Goal: Transaction & Acquisition: Download file/media

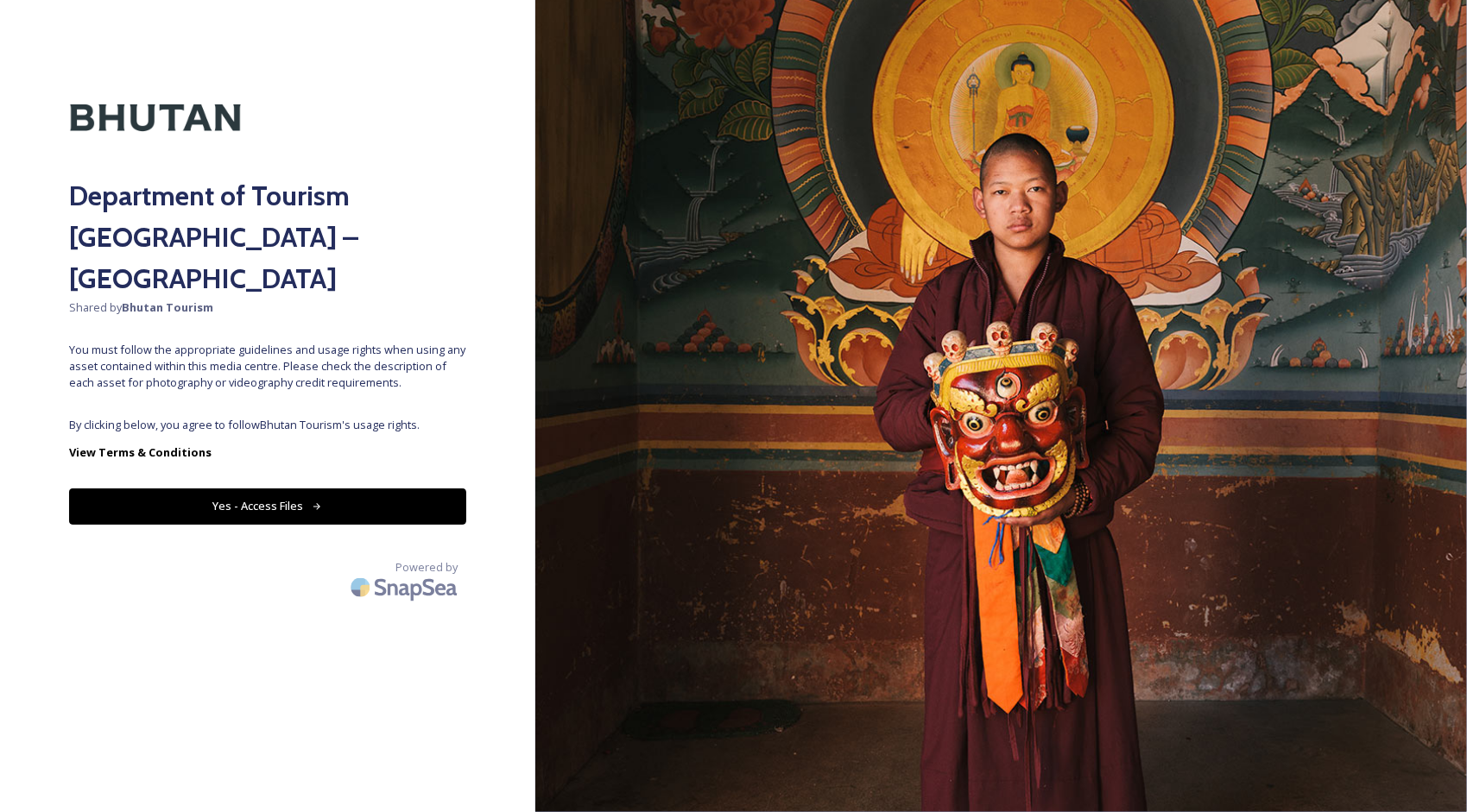
click at [307, 489] on button "Yes - Access Files" at bounding box center [268, 506] width 397 height 36
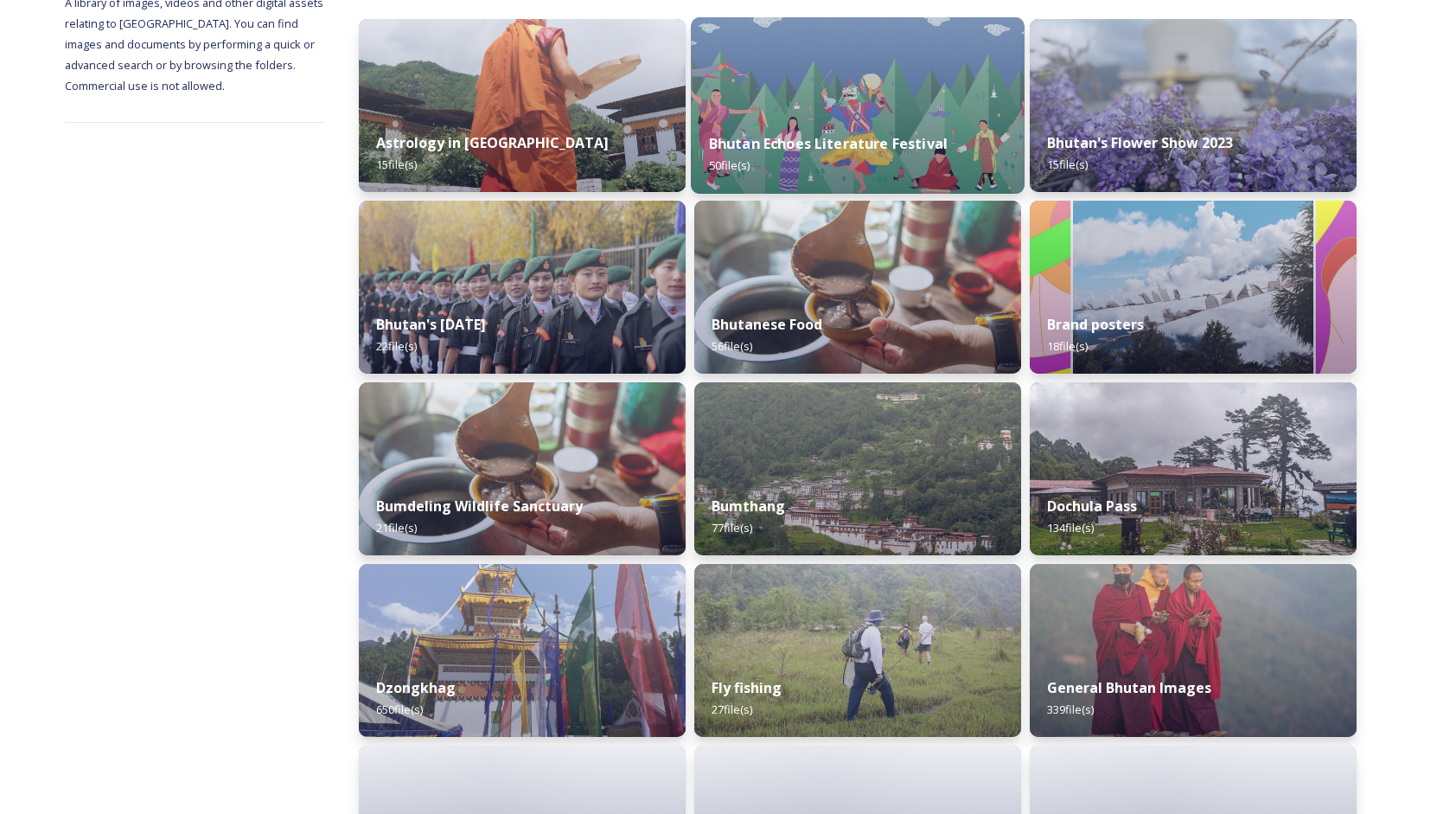
scroll to position [259, 0]
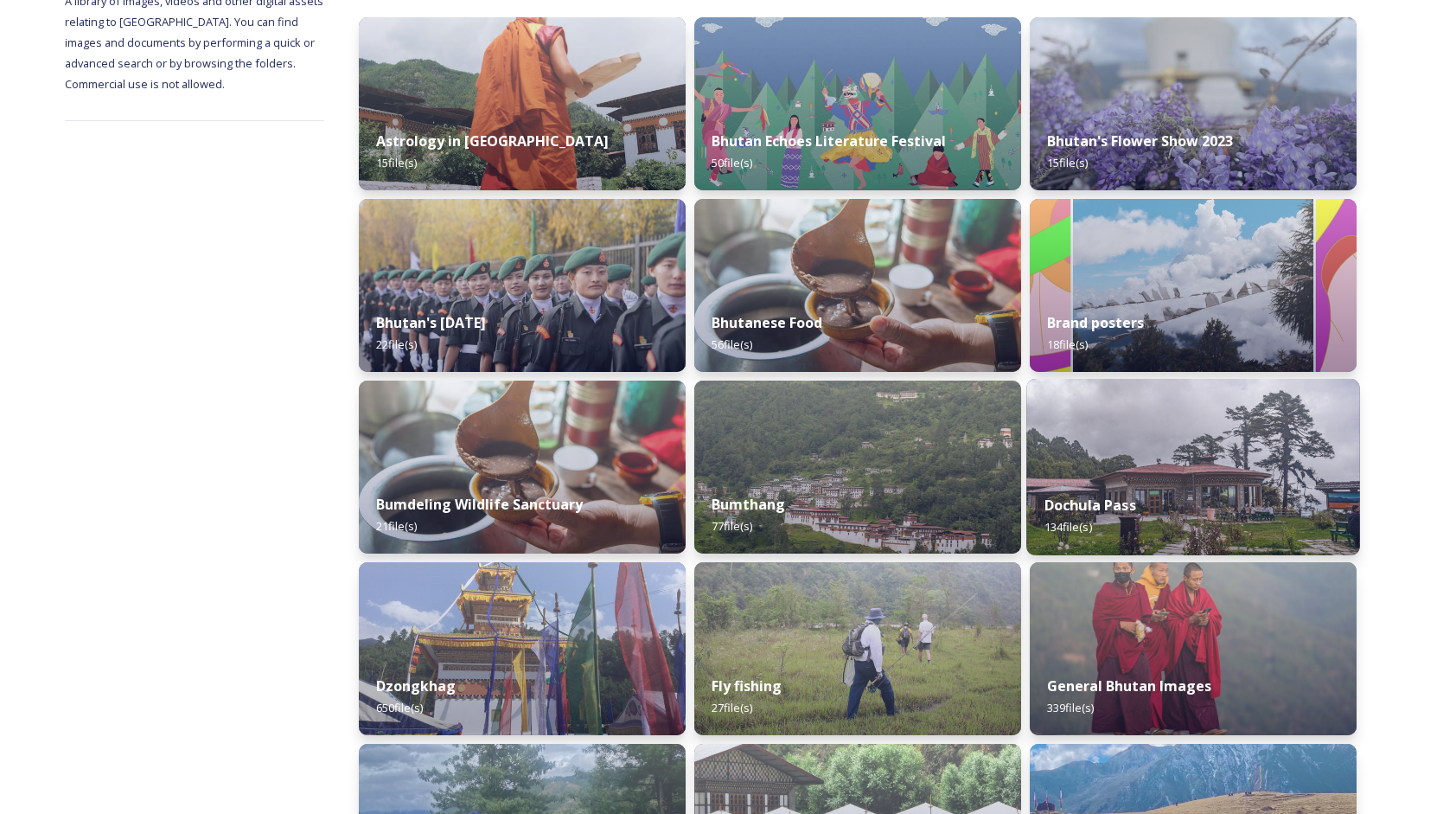
click at [1060, 439] on img at bounding box center [1193, 467] width 334 height 176
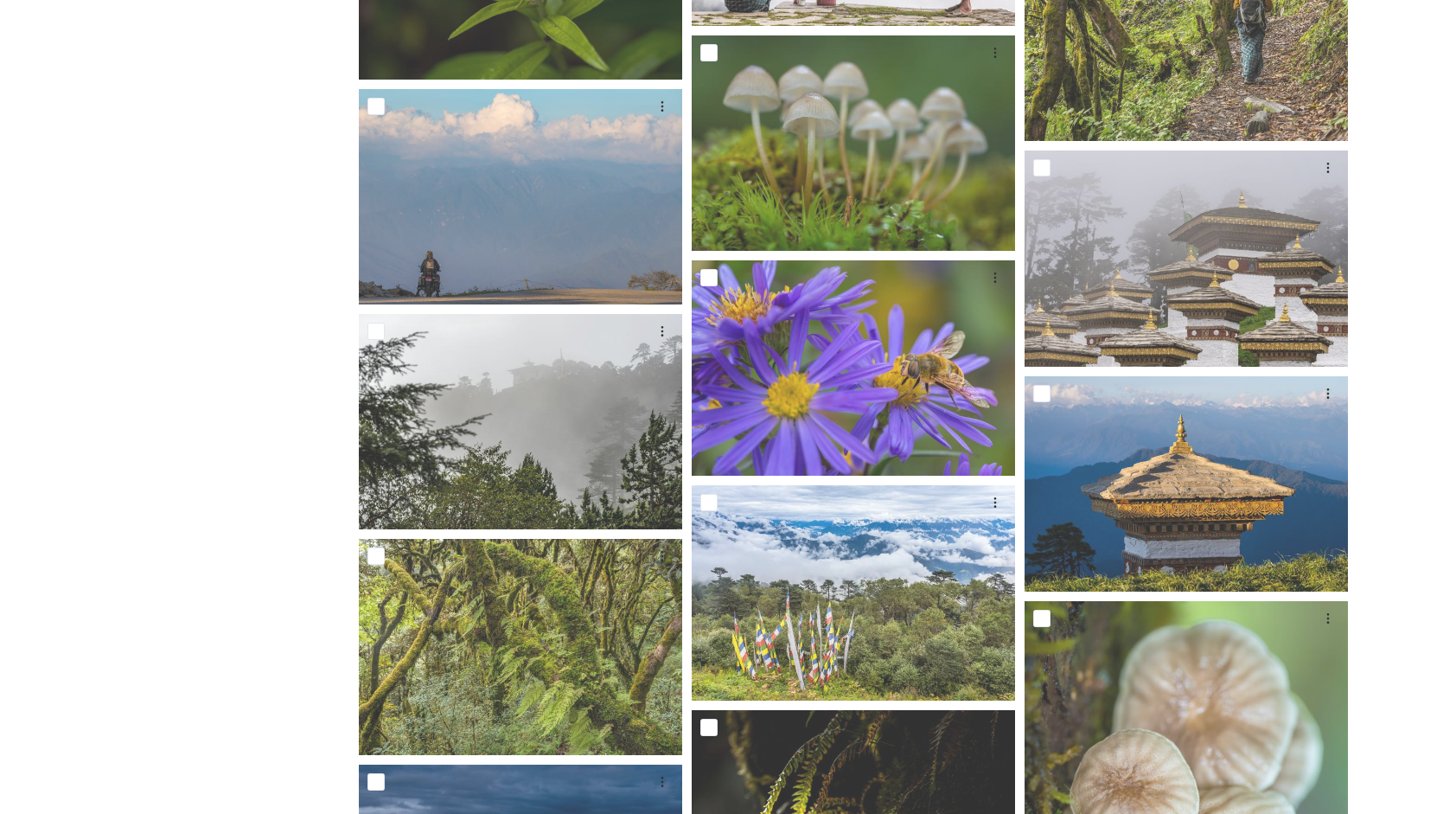
scroll to position [2037, 0]
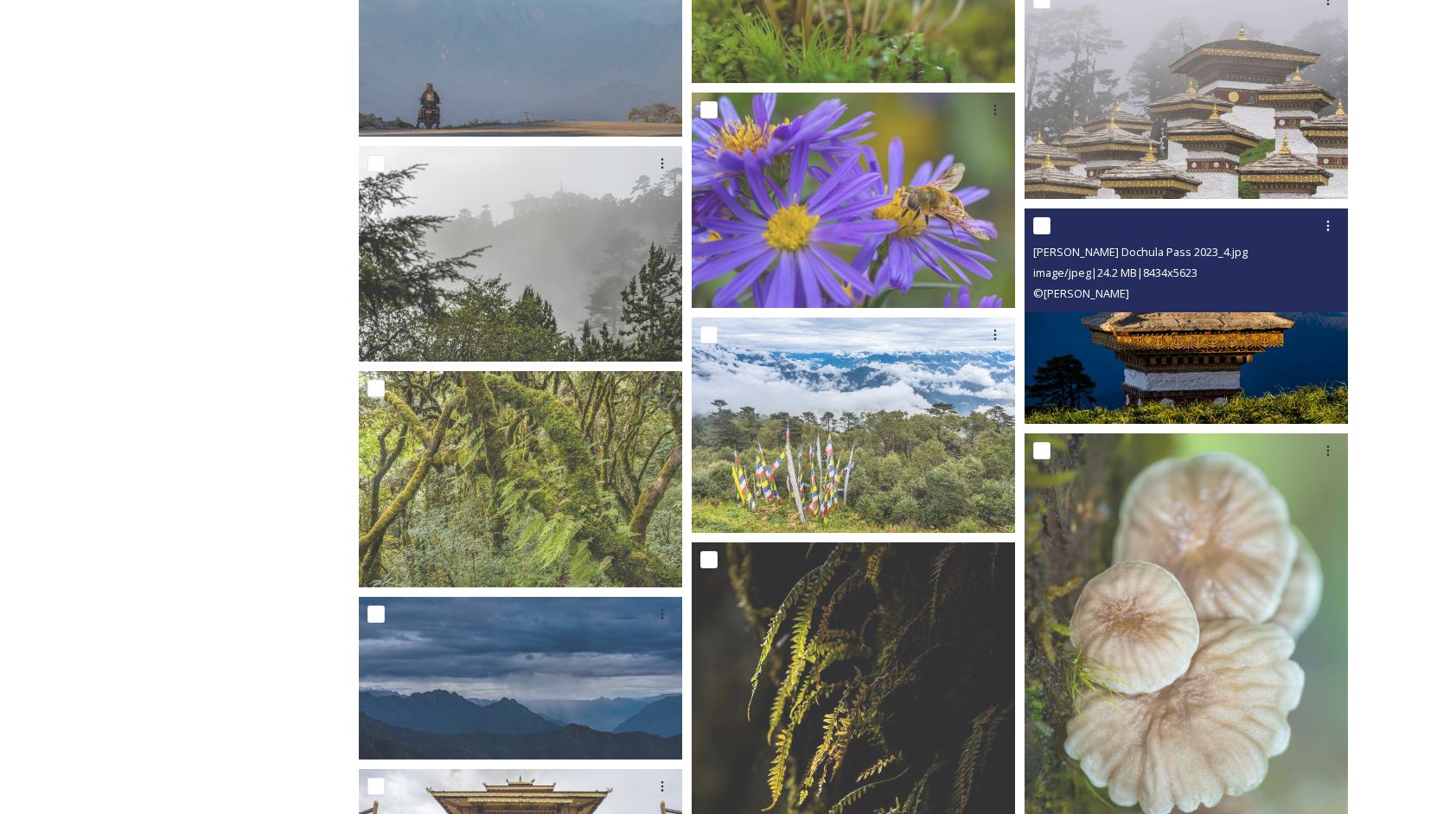
click at [1236, 302] on div "© [PERSON_NAME]" at bounding box center [1188, 292] width 311 height 20
click at [1233, 347] on img at bounding box center [1186, 316] width 323 height 216
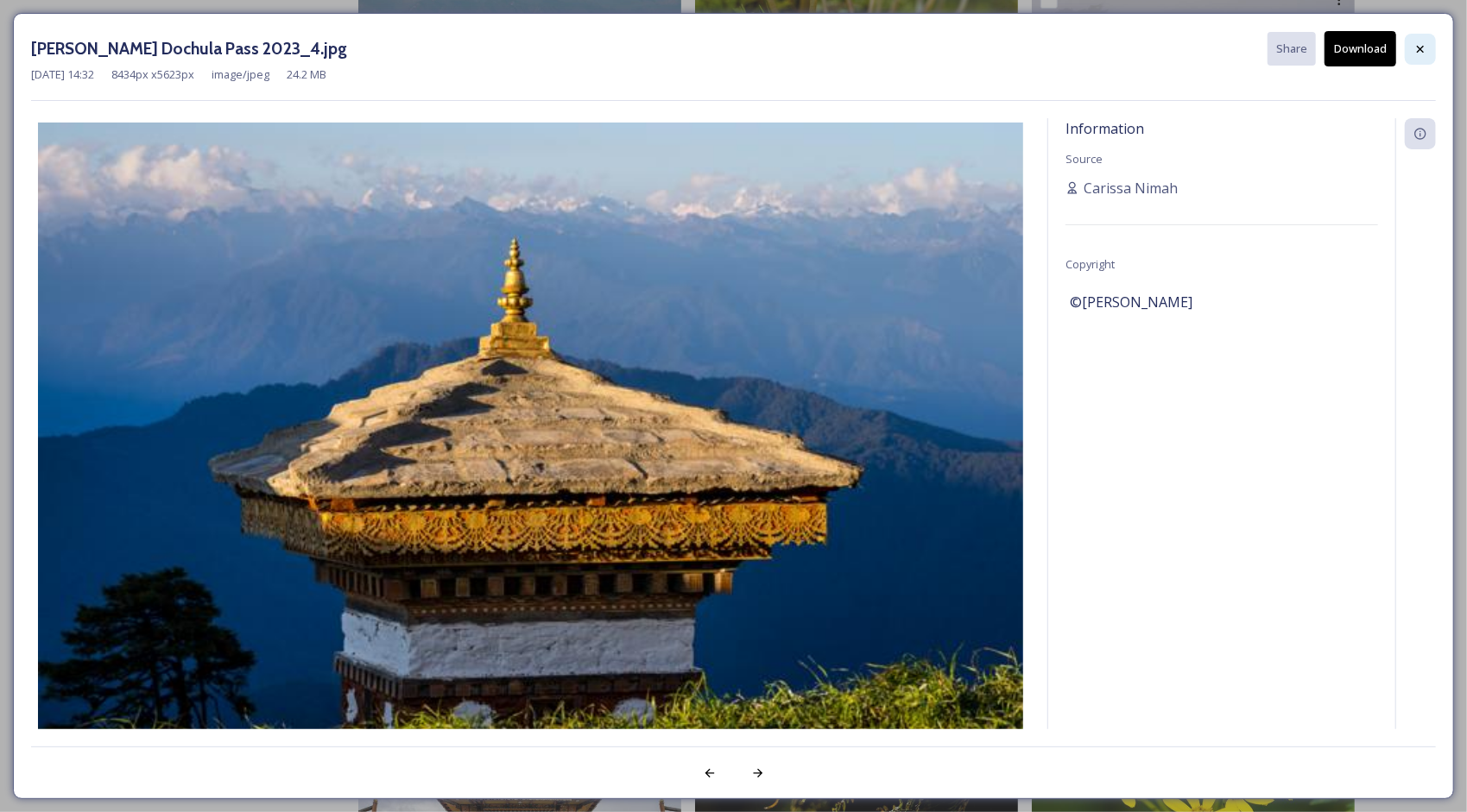
click at [1415, 48] on icon at bounding box center [1420, 49] width 14 height 14
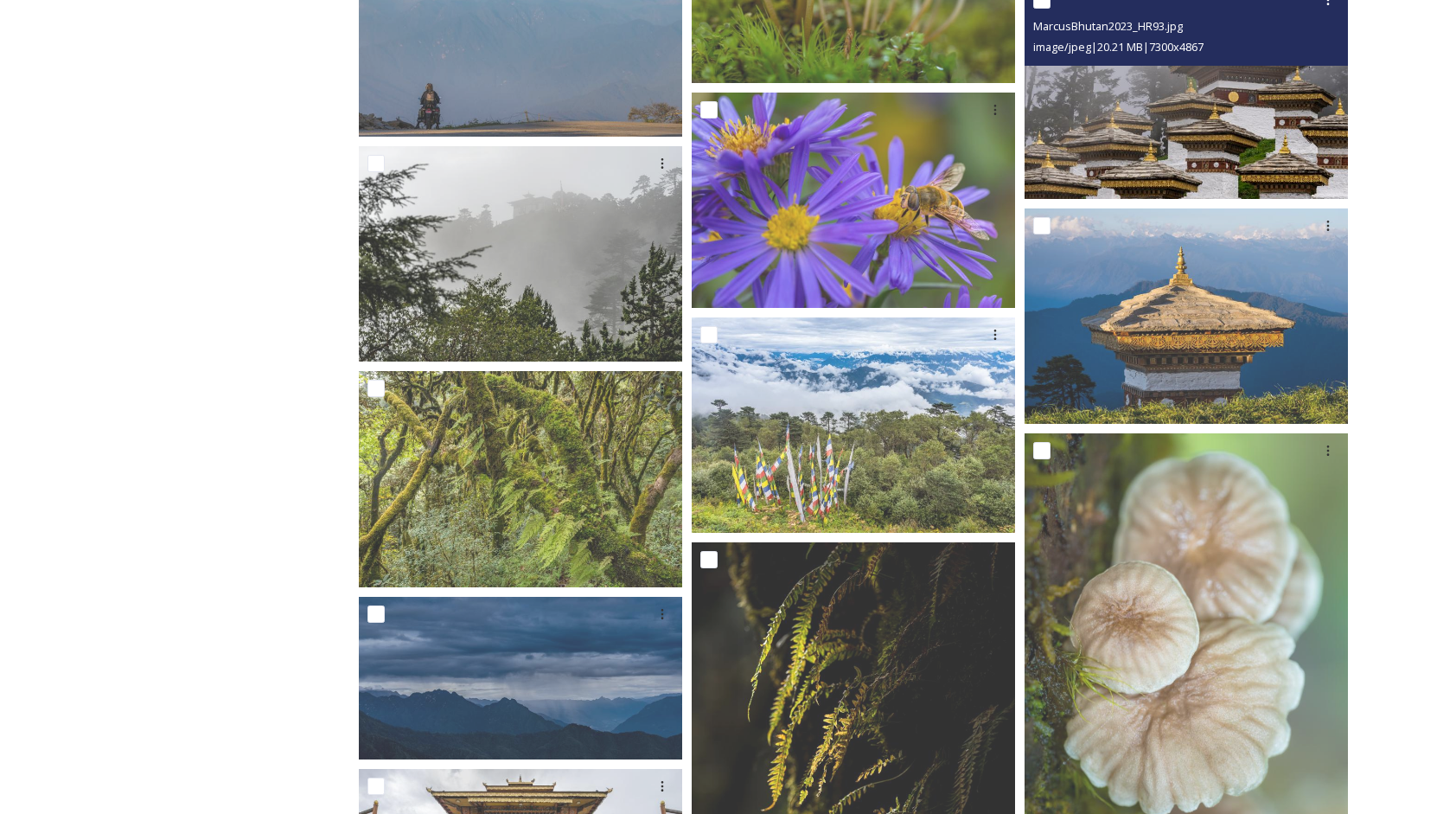
click at [1228, 130] on img at bounding box center [1186, 90] width 323 height 216
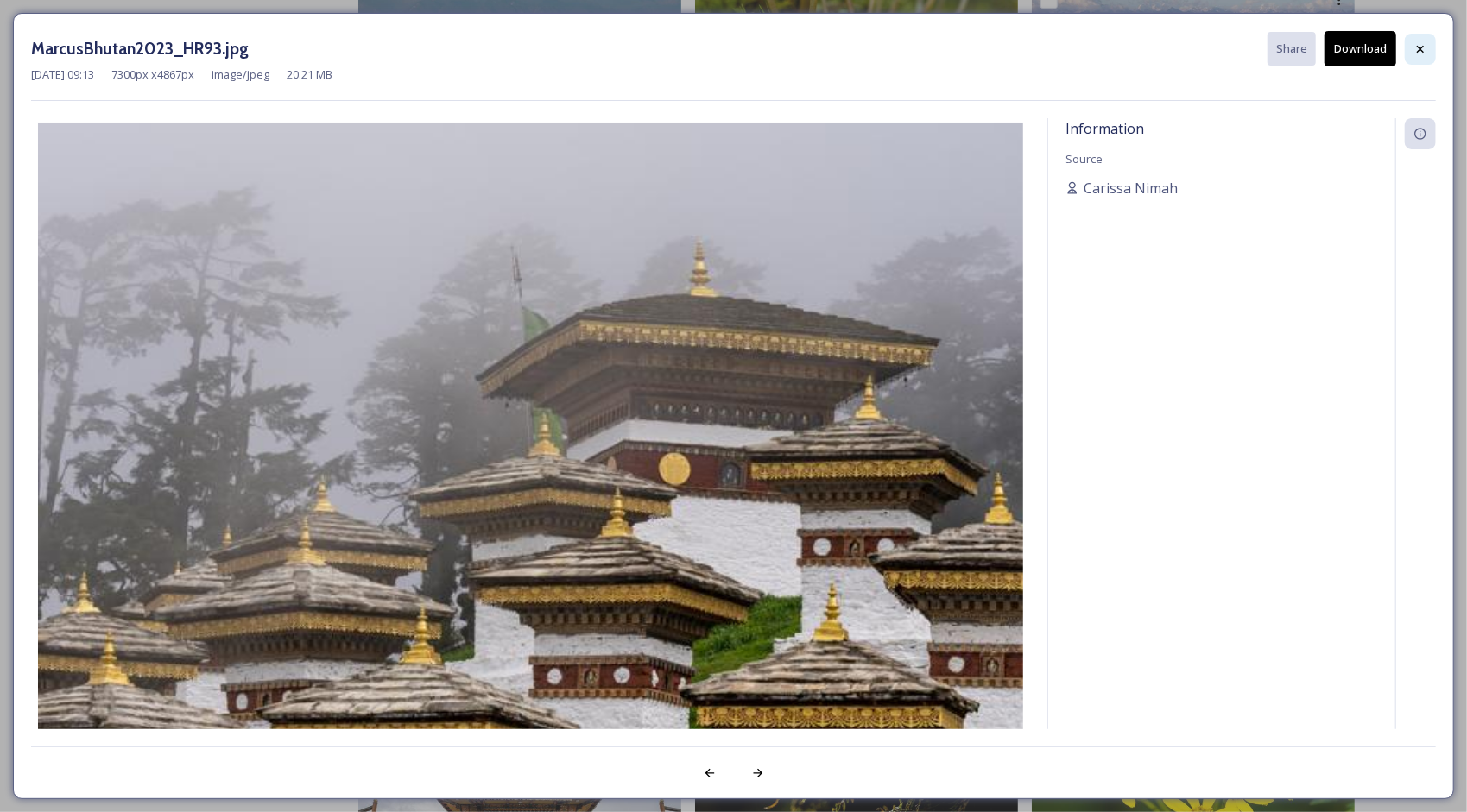
click at [1420, 48] on icon at bounding box center [1420, 47] width 7 height 7
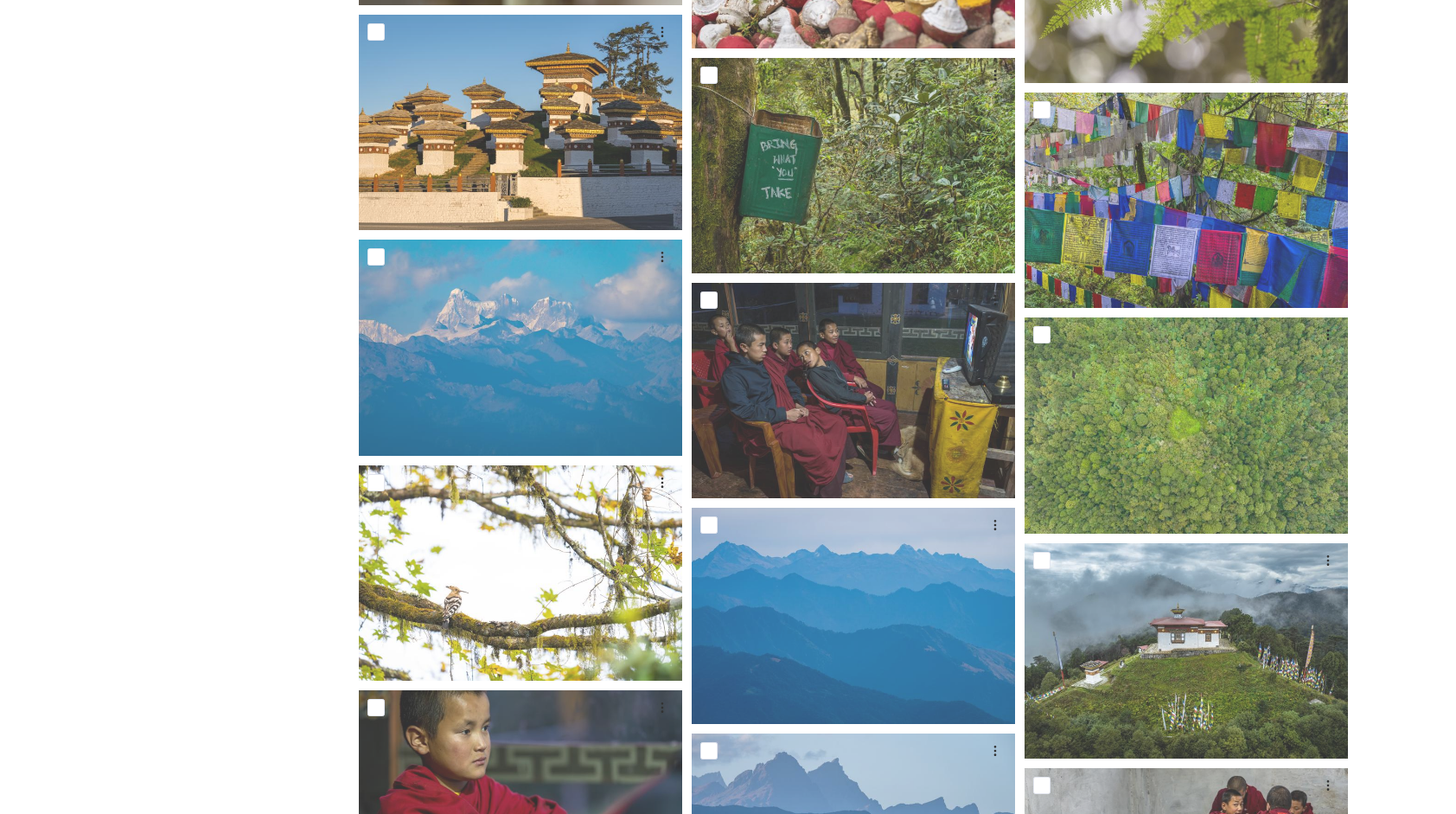
scroll to position [3249, 0]
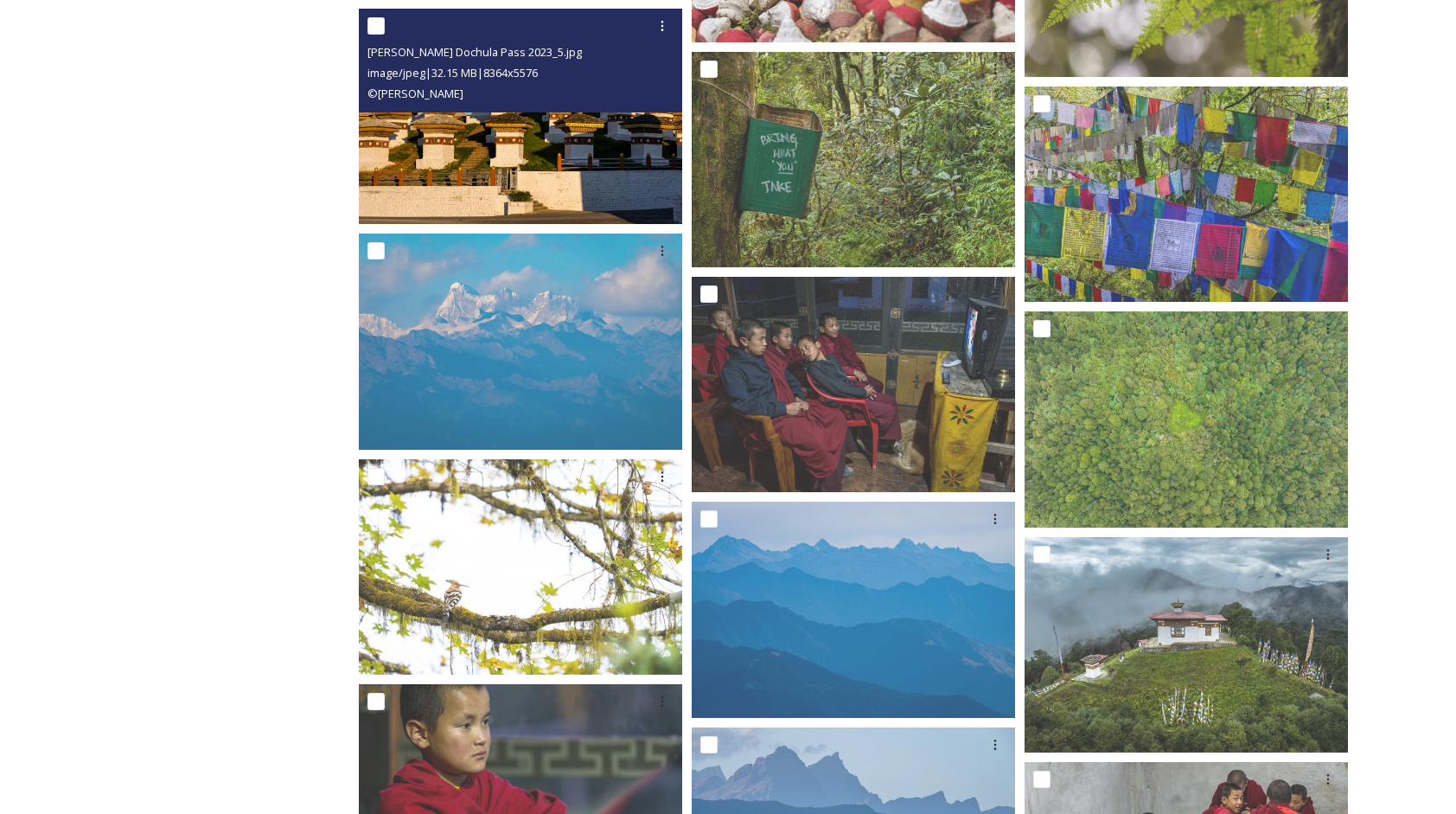
click at [590, 148] on img at bounding box center [520, 116] width 323 height 216
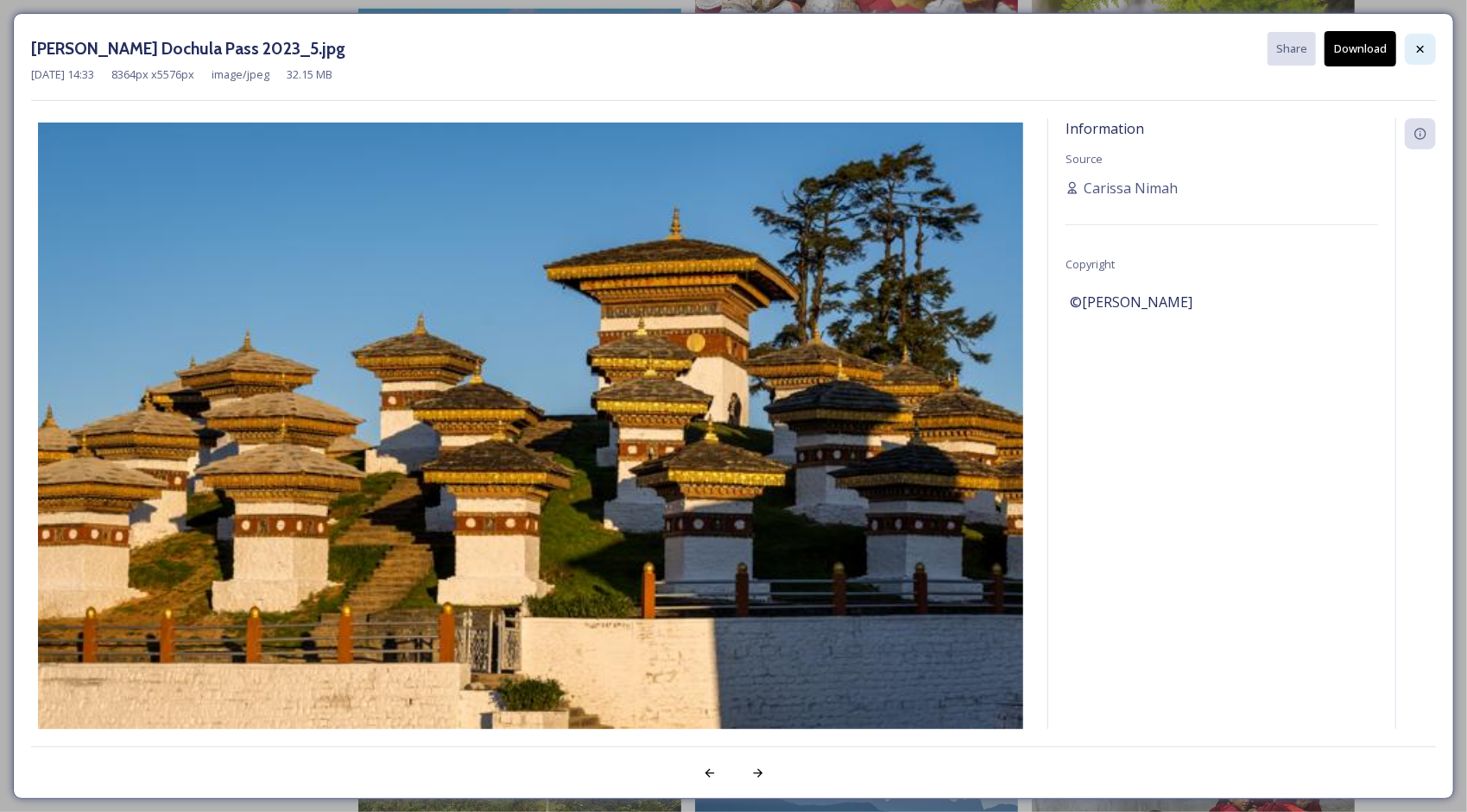
click at [1416, 46] on icon at bounding box center [1420, 49] width 14 height 14
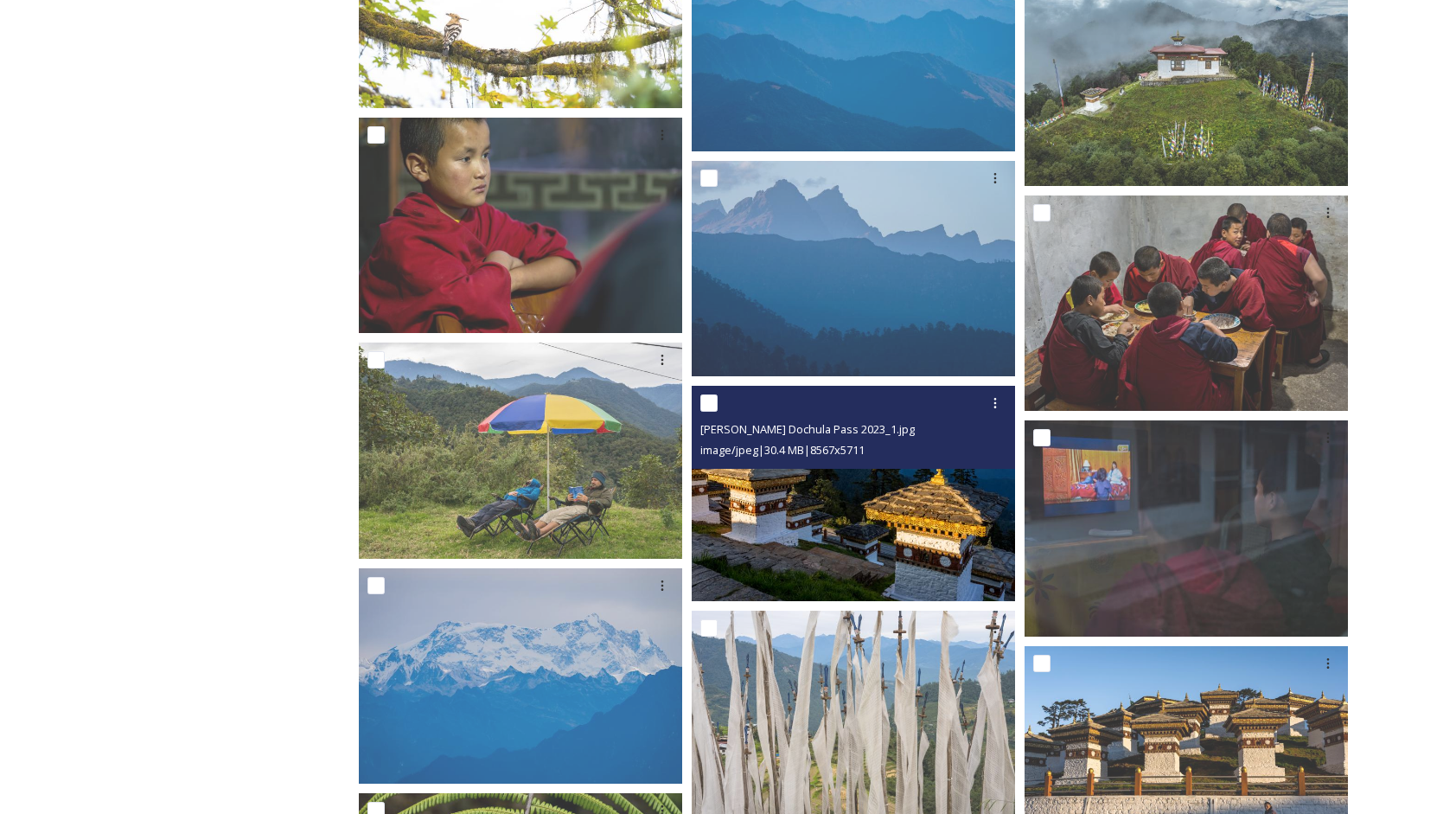
scroll to position [3854, 0]
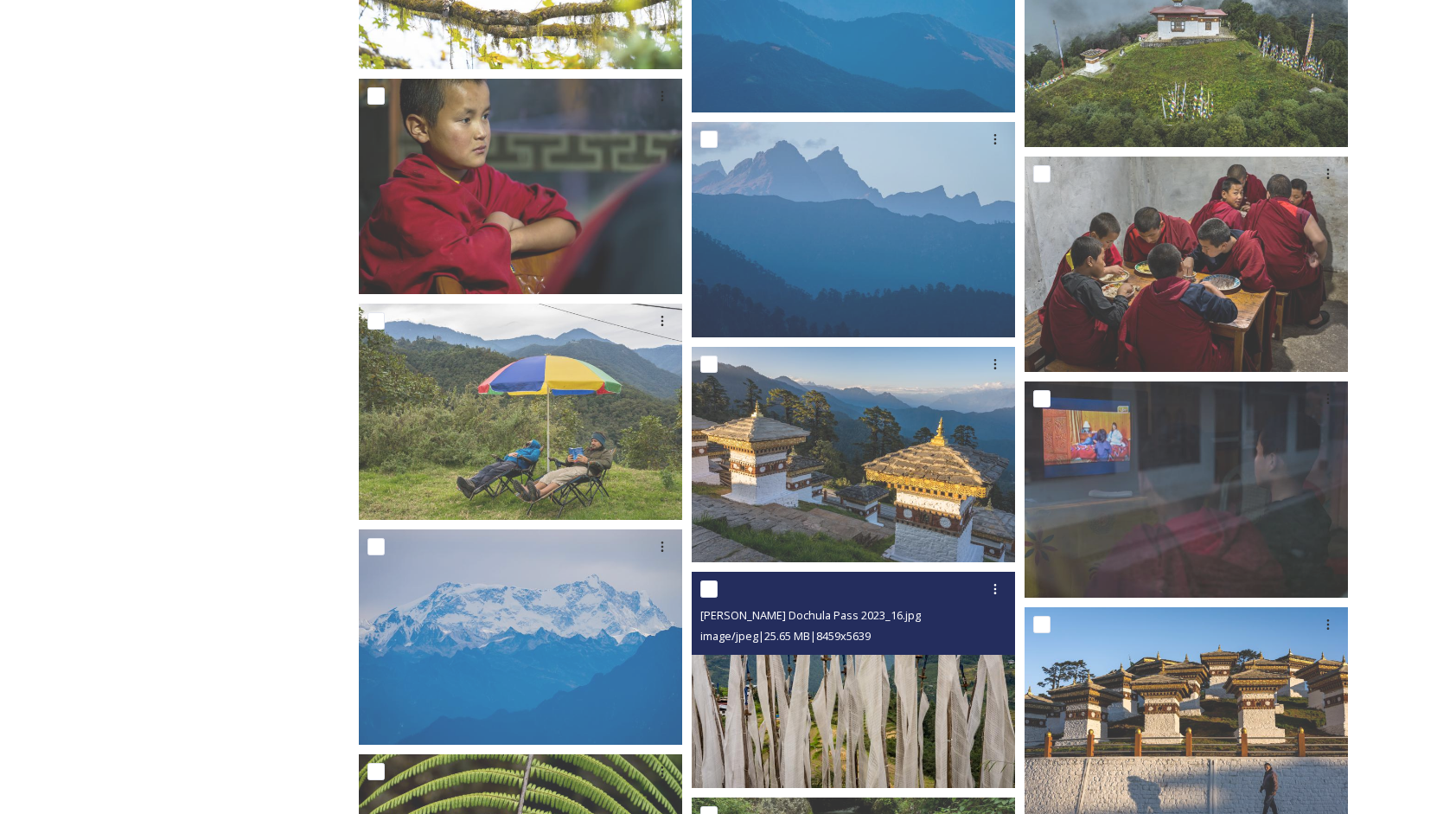
click at [880, 734] on img at bounding box center [853, 679] width 323 height 216
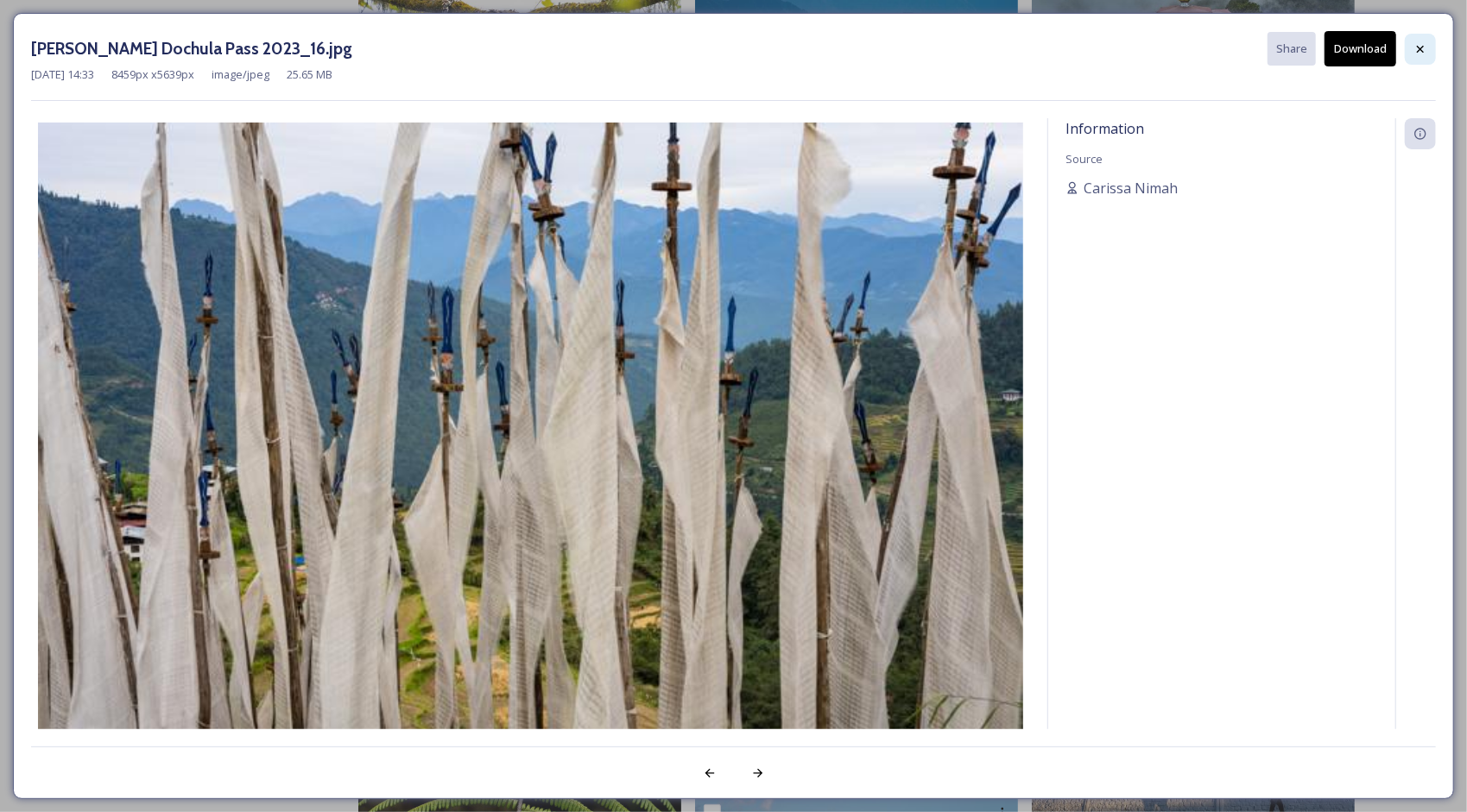
click at [1421, 52] on icon at bounding box center [1420, 49] width 14 height 14
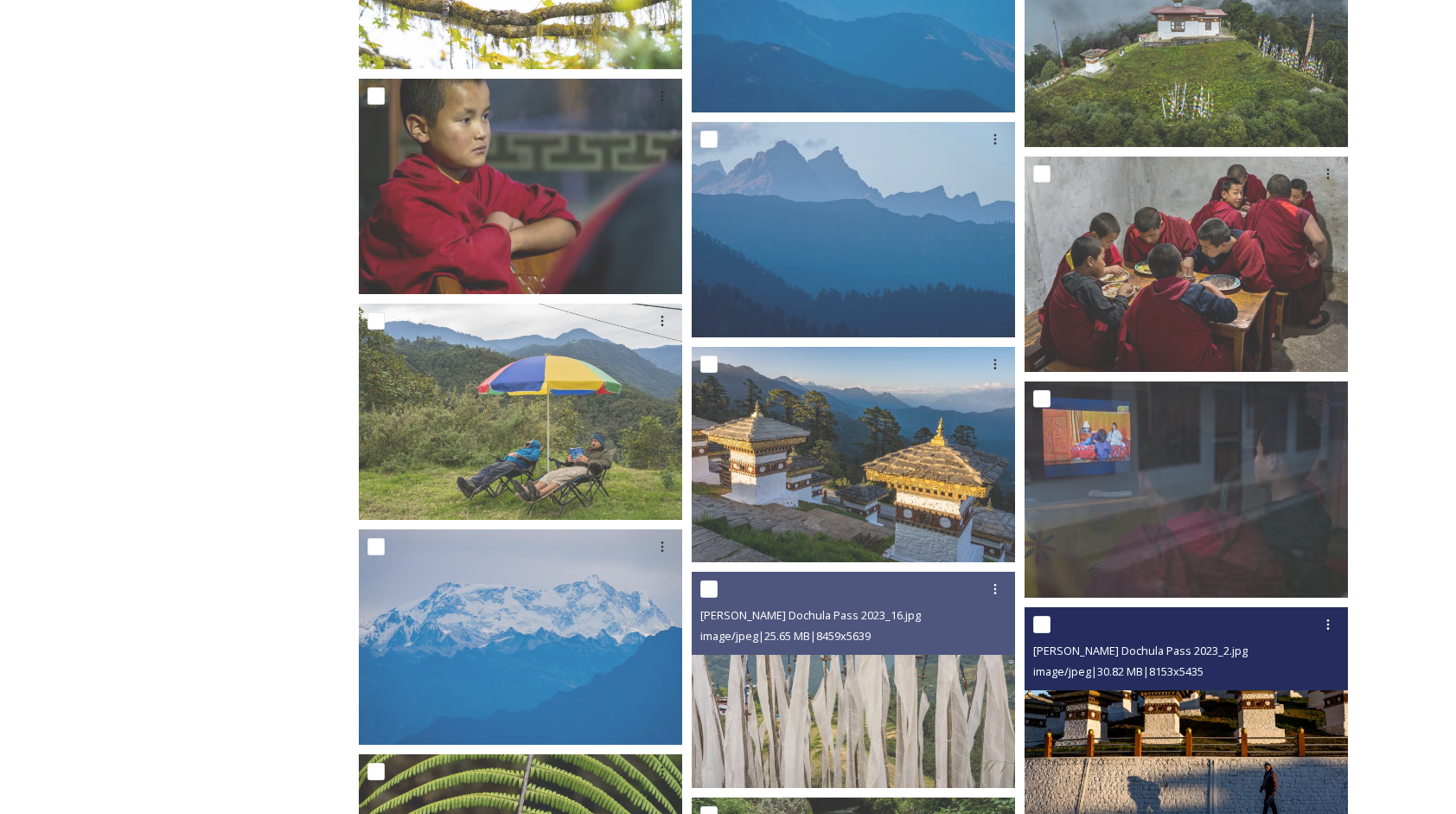
click at [1241, 744] on img at bounding box center [1186, 715] width 323 height 216
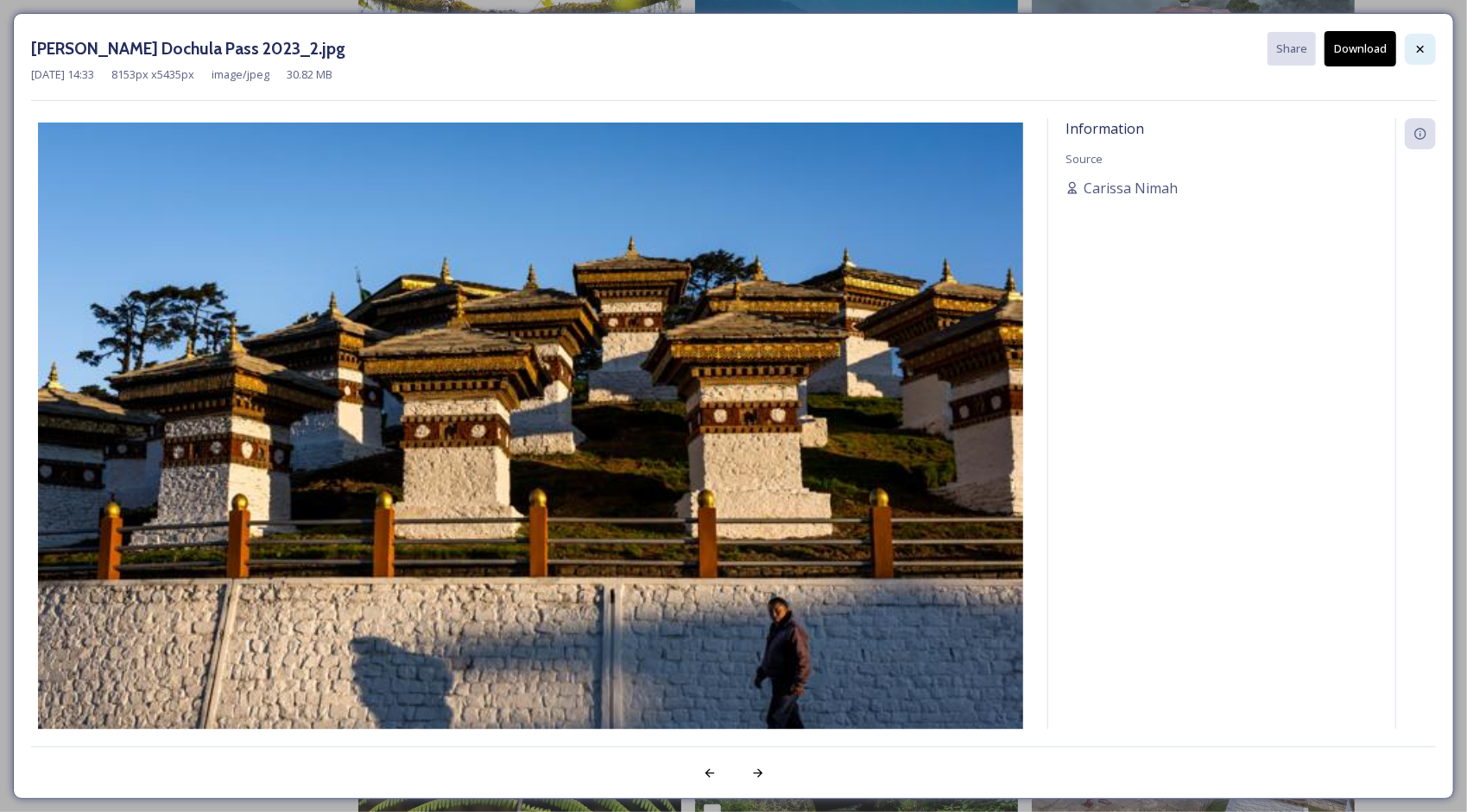
click at [1427, 43] on div at bounding box center [1420, 49] width 31 height 31
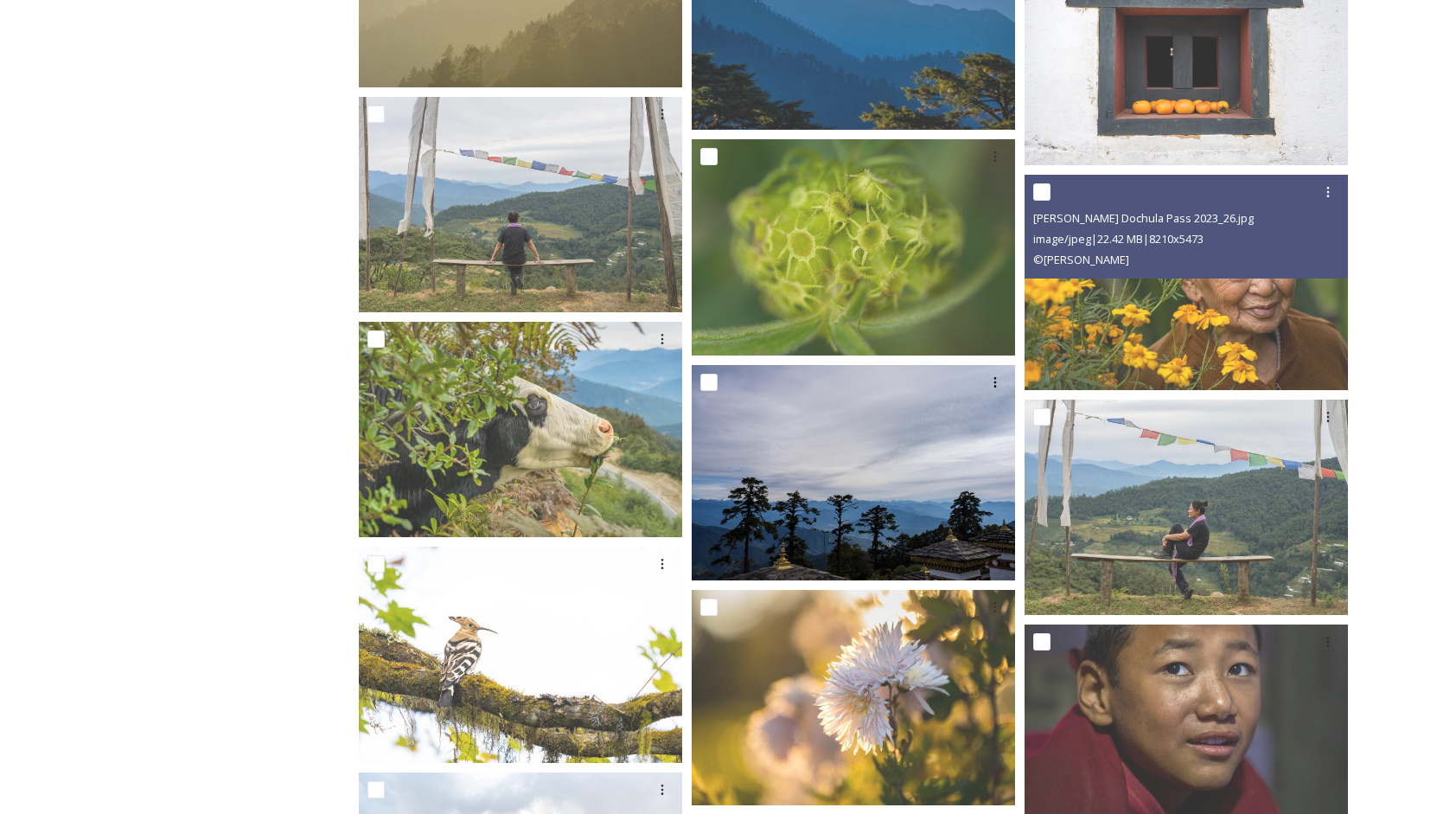
scroll to position [4979, 0]
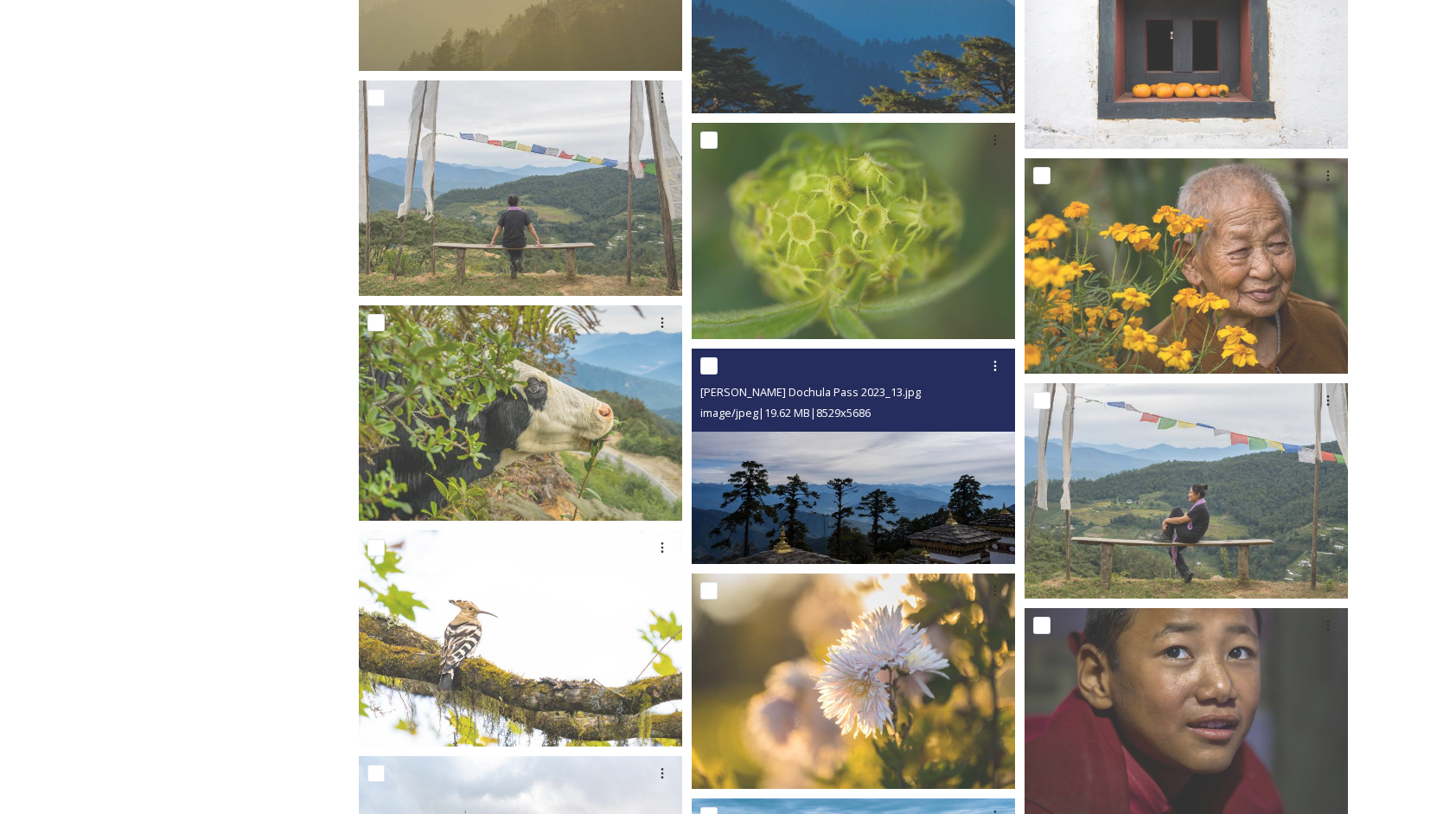
click at [843, 526] on img at bounding box center [853, 456] width 323 height 216
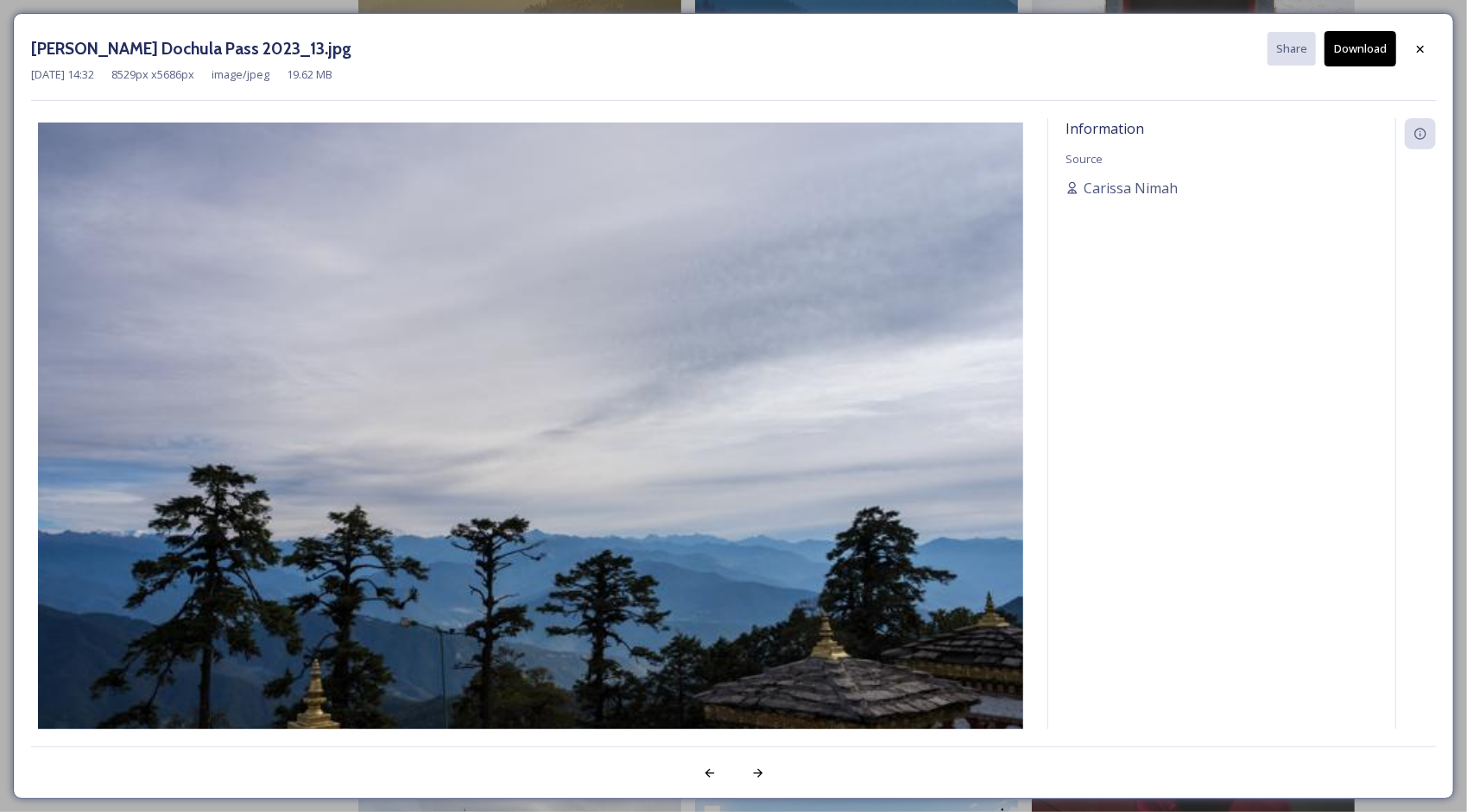
click at [1419, 55] on div at bounding box center [1420, 49] width 31 height 31
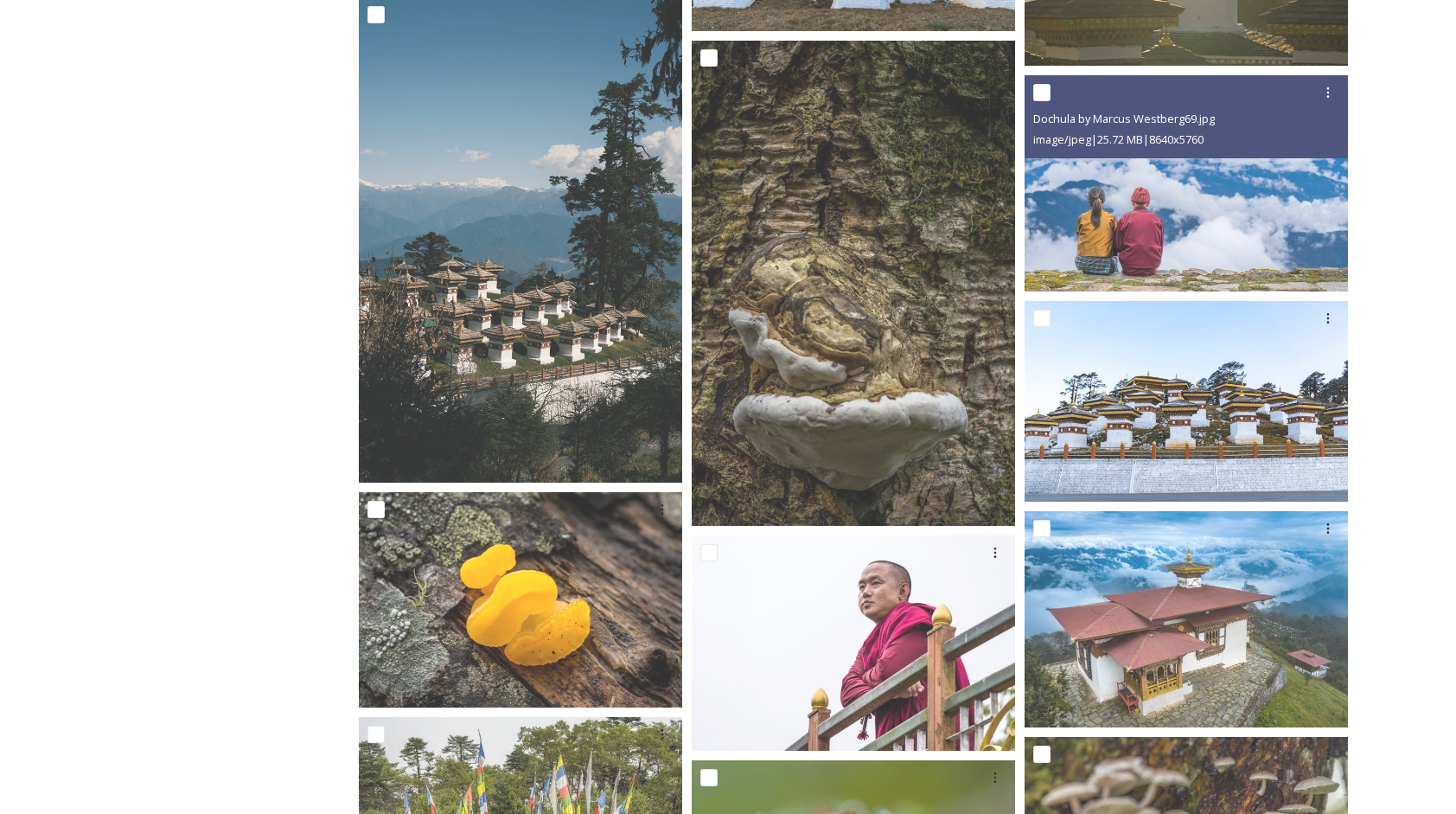
scroll to position [6191, 0]
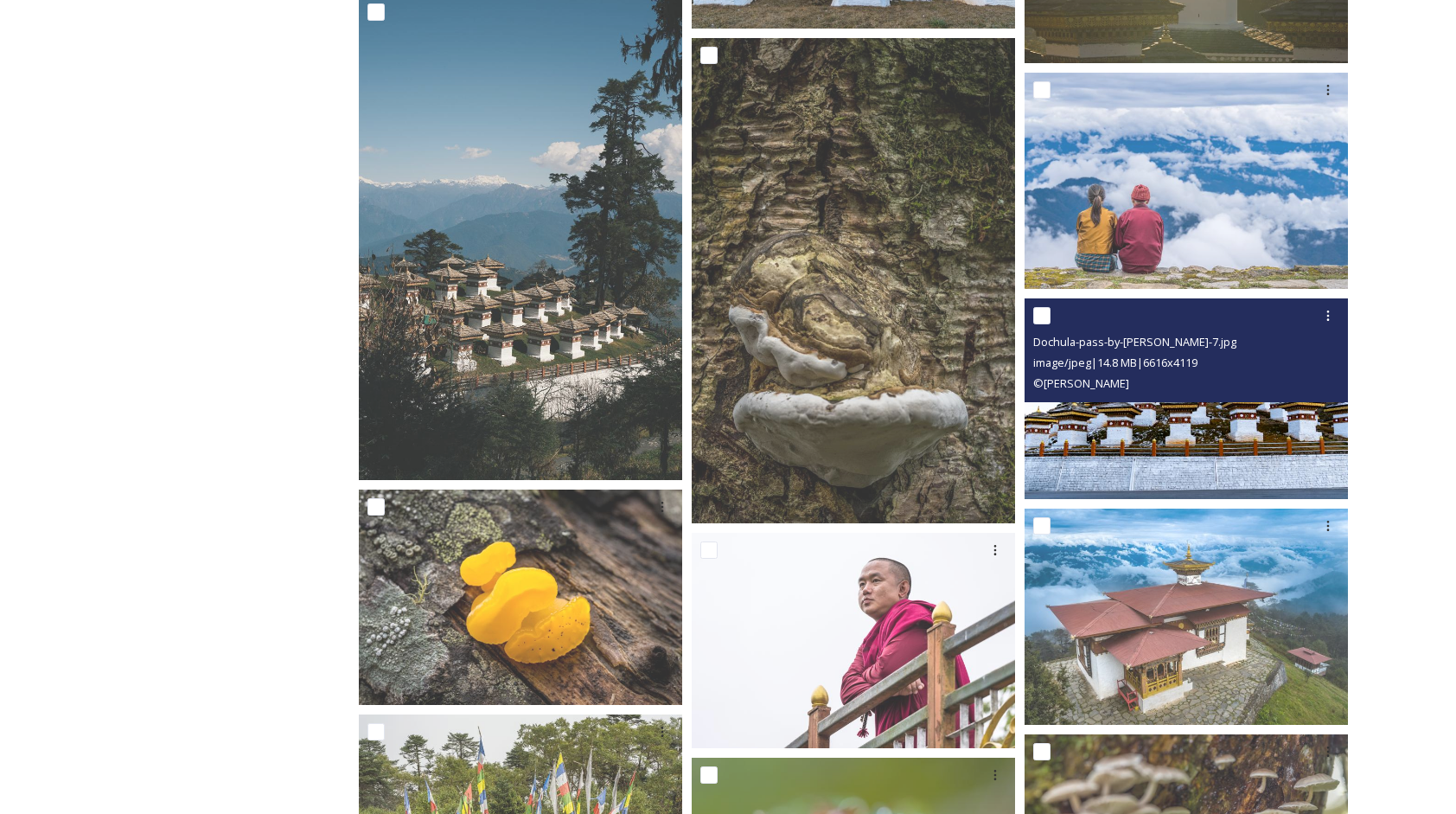
click at [1177, 431] on img at bounding box center [1186, 398] width 323 height 201
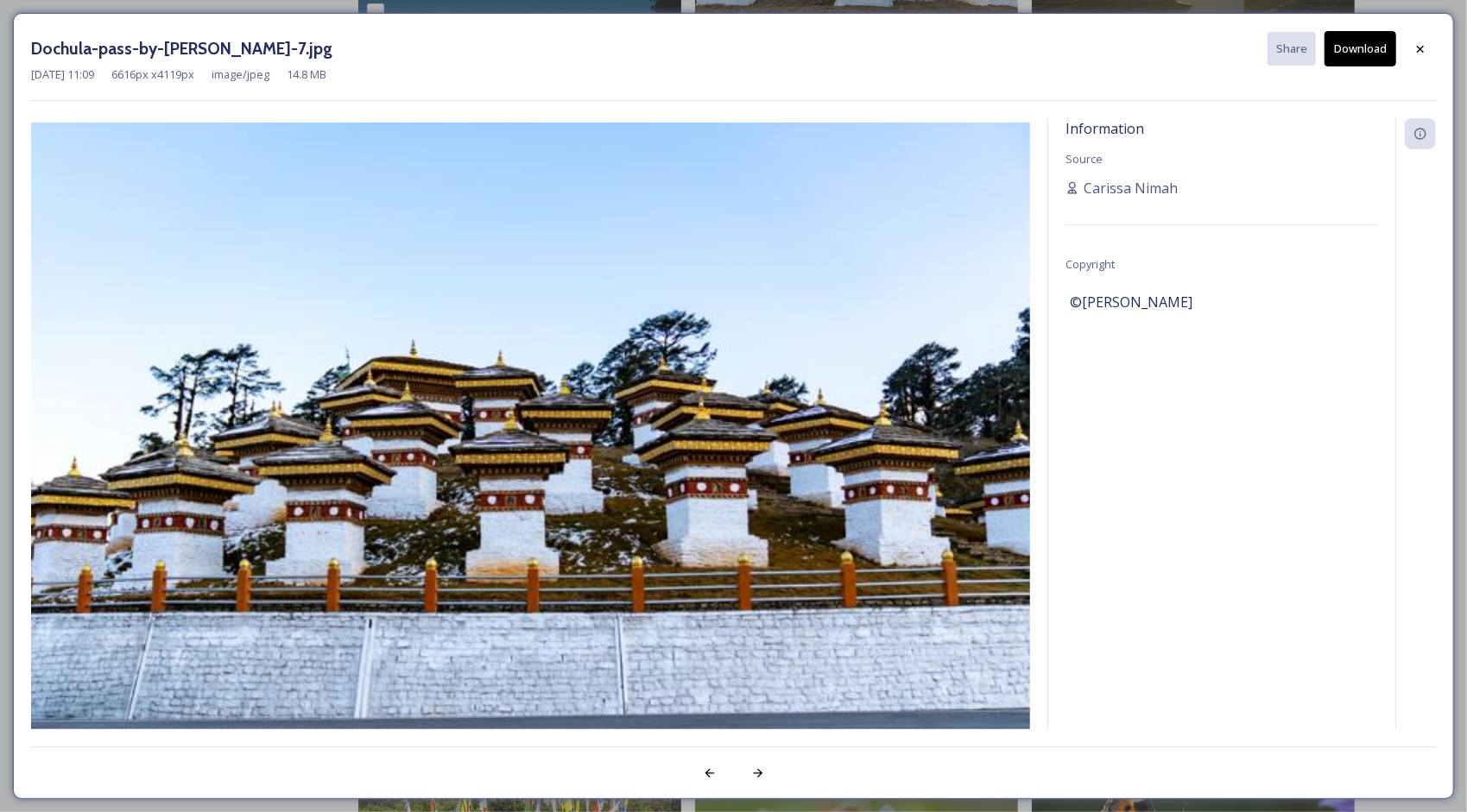
click at [1354, 43] on button "Download" at bounding box center [1360, 48] width 71 height 36
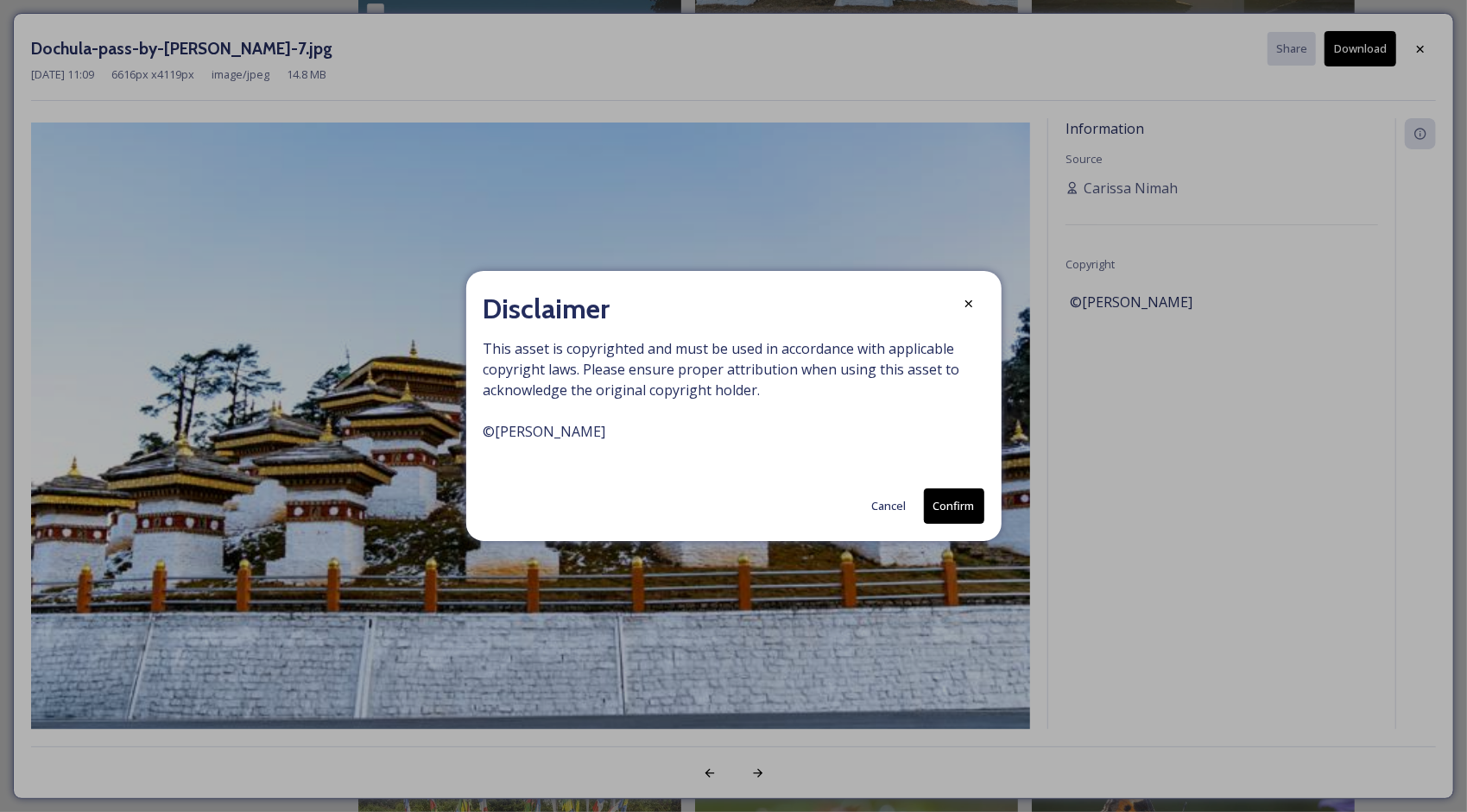
click at [925, 511] on button "Confirm" at bounding box center [953, 506] width 61 height 36
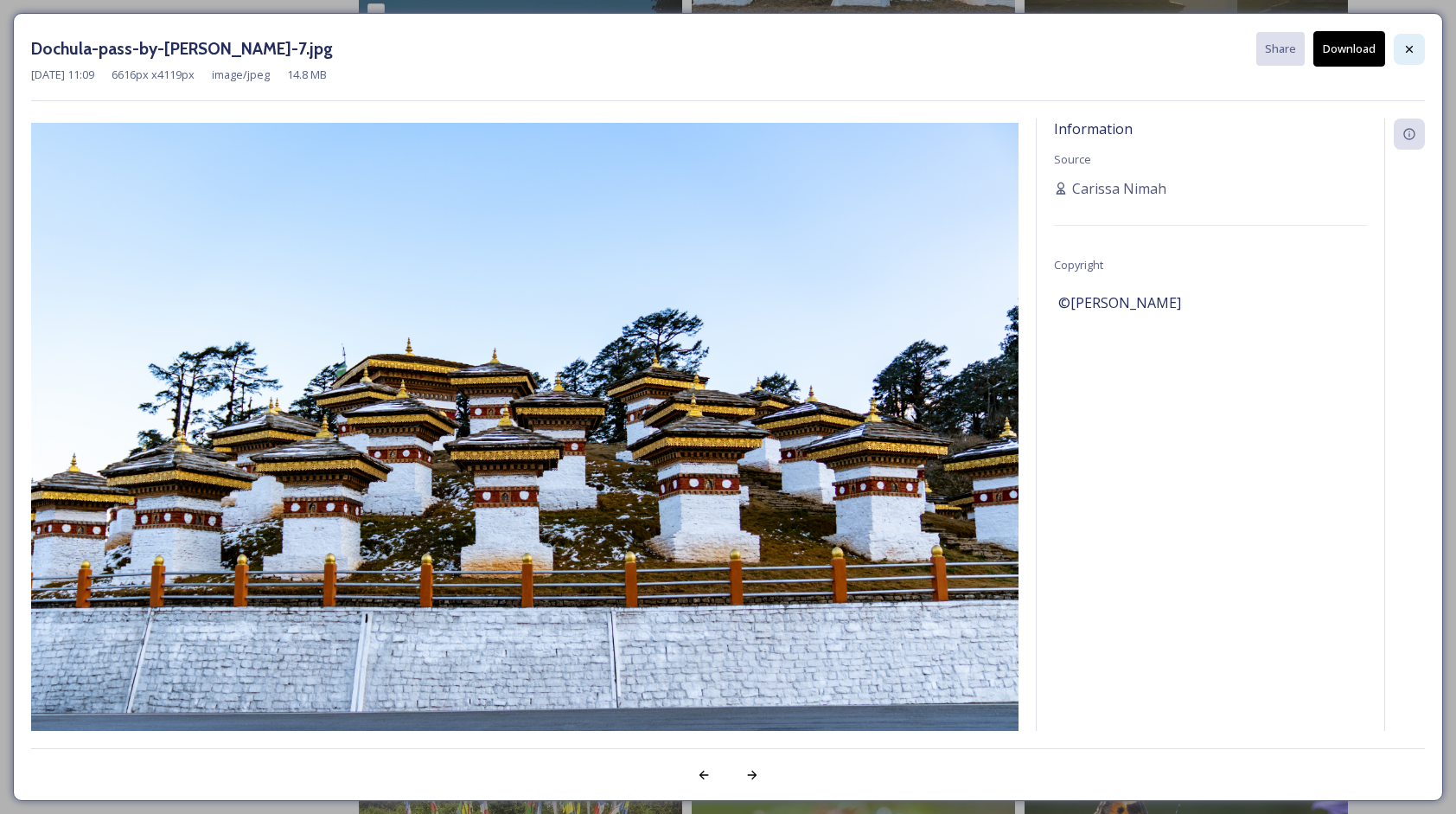
click at [1411, 45] on icon at bounding box center [1410, 49] width 14 height 14
